Goal: Task Accomplishment & Management: Manage account settings

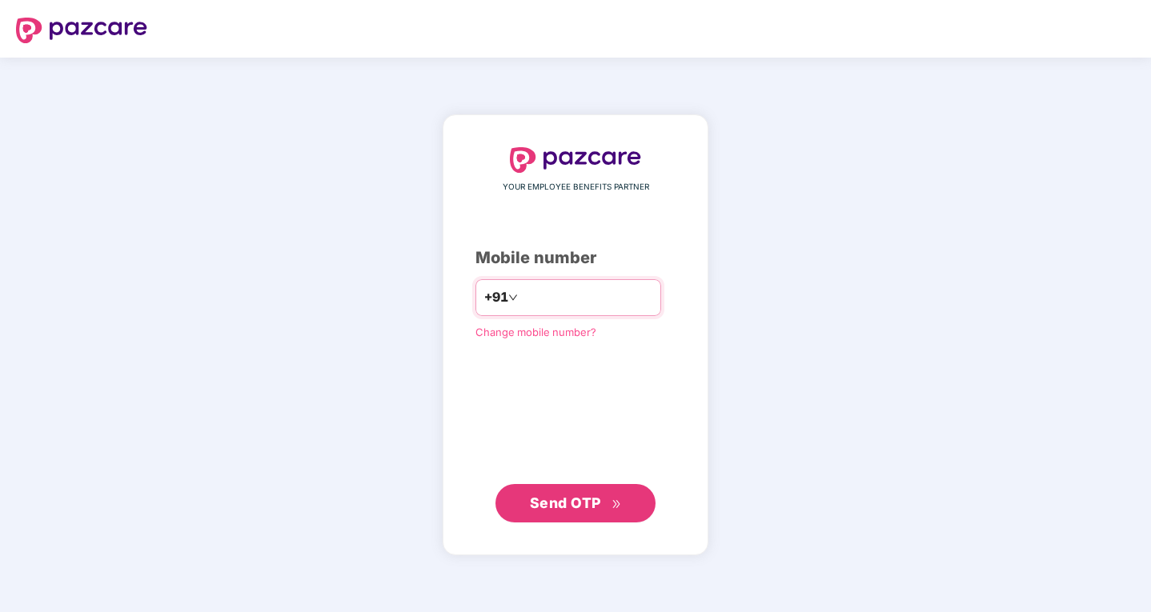
click at [541, 286] on input "number" at bounding box center [586, 298] width 131 height 26
type input "*"
type input "**********"
click at [595, 509] on span "Send OTP" at bounding box center [565, 502] width 71 height 17
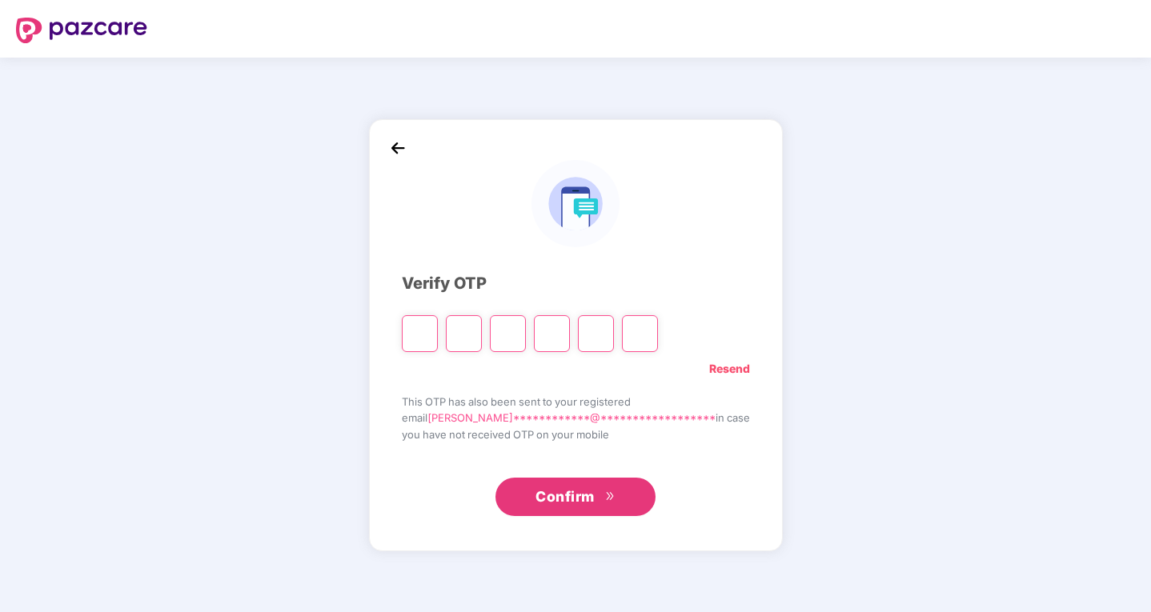
click at [438, 342] on input "Please enter verification code. Digit 1" at bounding box center [420, 333] width 36 height 37
type input "*"
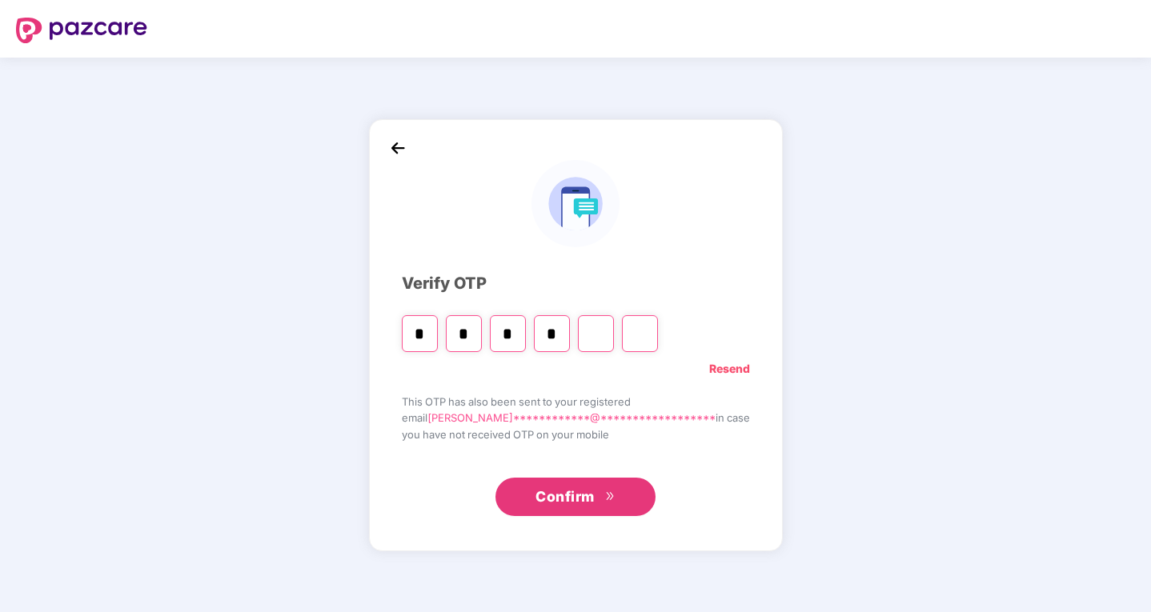
type input "*"
